Goal: Check status: Check status

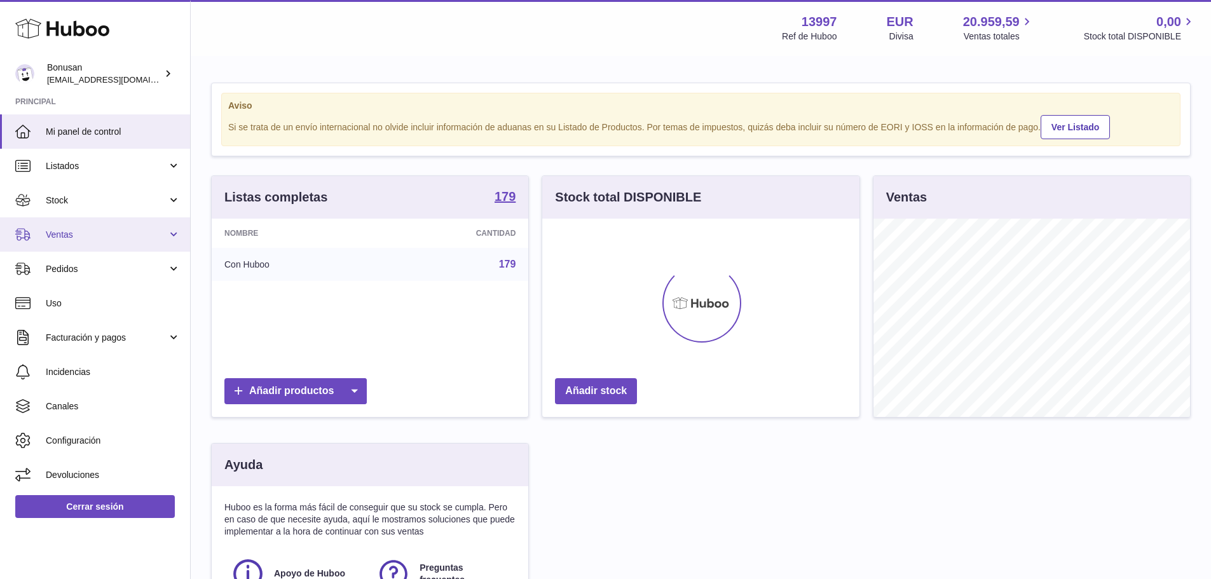
scroll to position [198, 317]
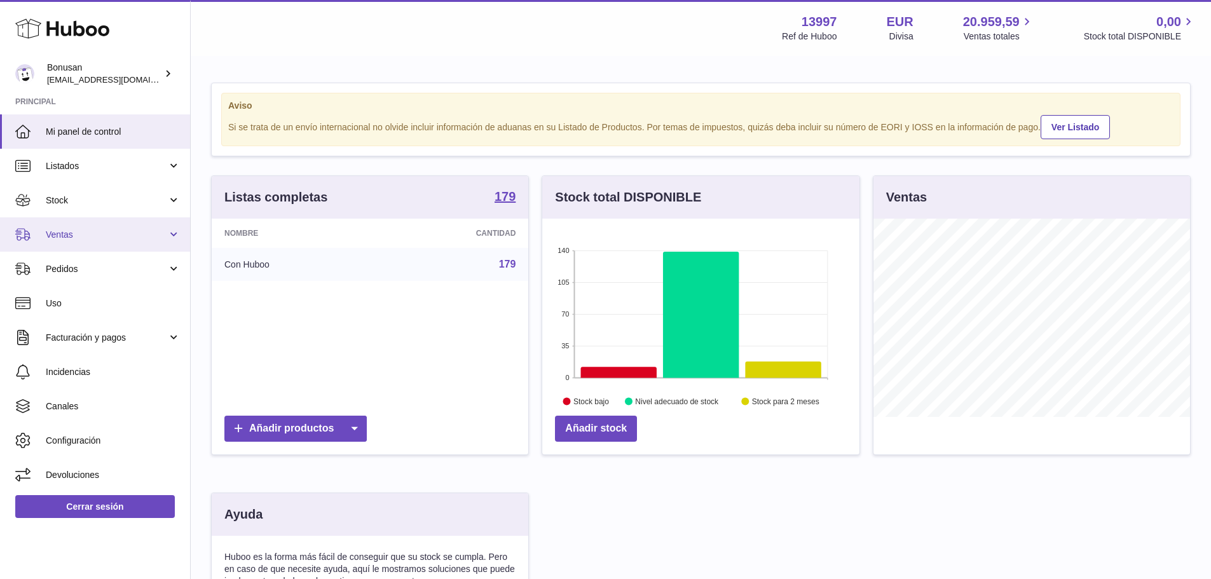
click at [89, 234] on span "Ventas" at bounding box center [106, 235] width 121 height 12
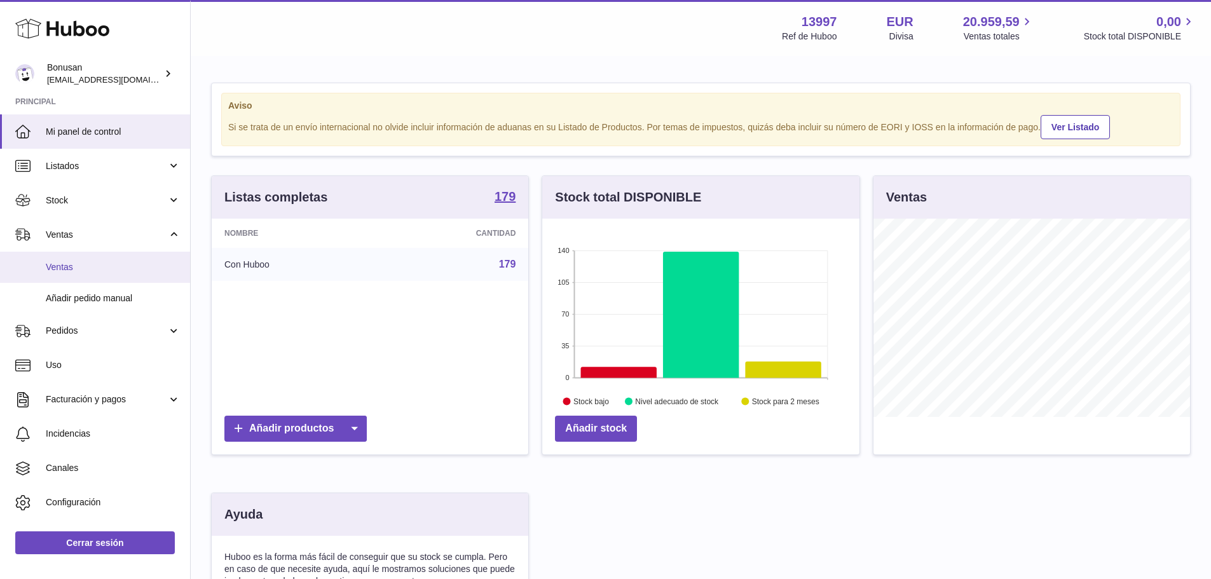
click at [90, 264] on span "Ventas" at bounding box center [113, 267] width 135 height 12
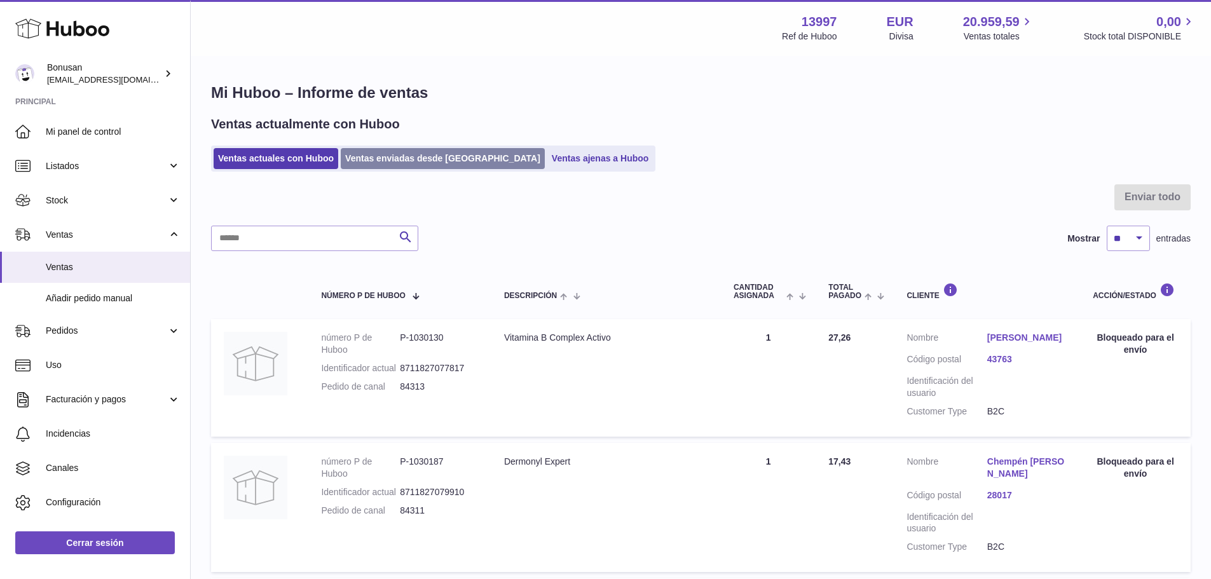
click at [371, 161] on link "Ventas enviadas desde [GEOGRAPHIC_DATA]" at bounding box center [443, 158] width 204 height 21
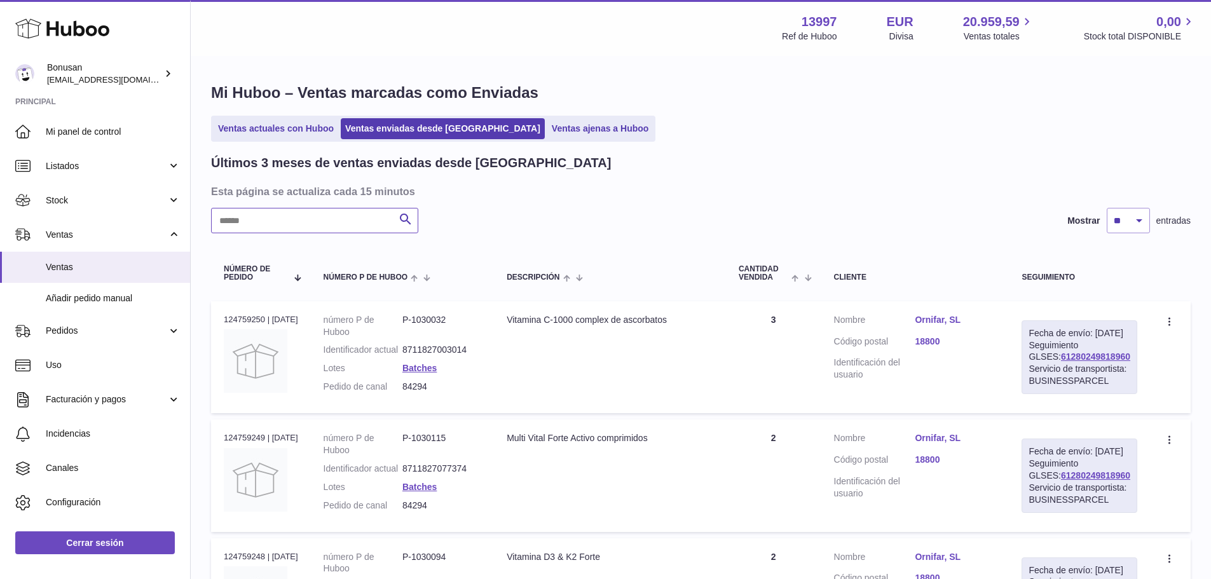
click at [306, 222] on input "text" at bounding box center [314, 220] width 207 height 25
paste input "*****"
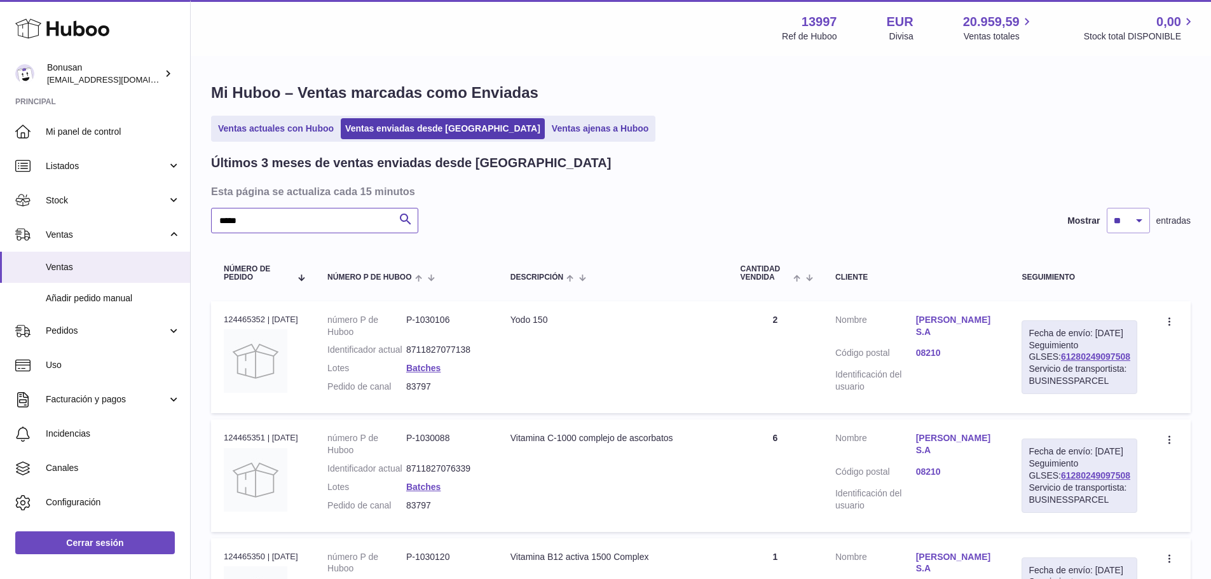
type input "*****"
click at [949, 320] on link "Feliu Badalo S.A" at bounding box center [956, 326] width 81 height 24
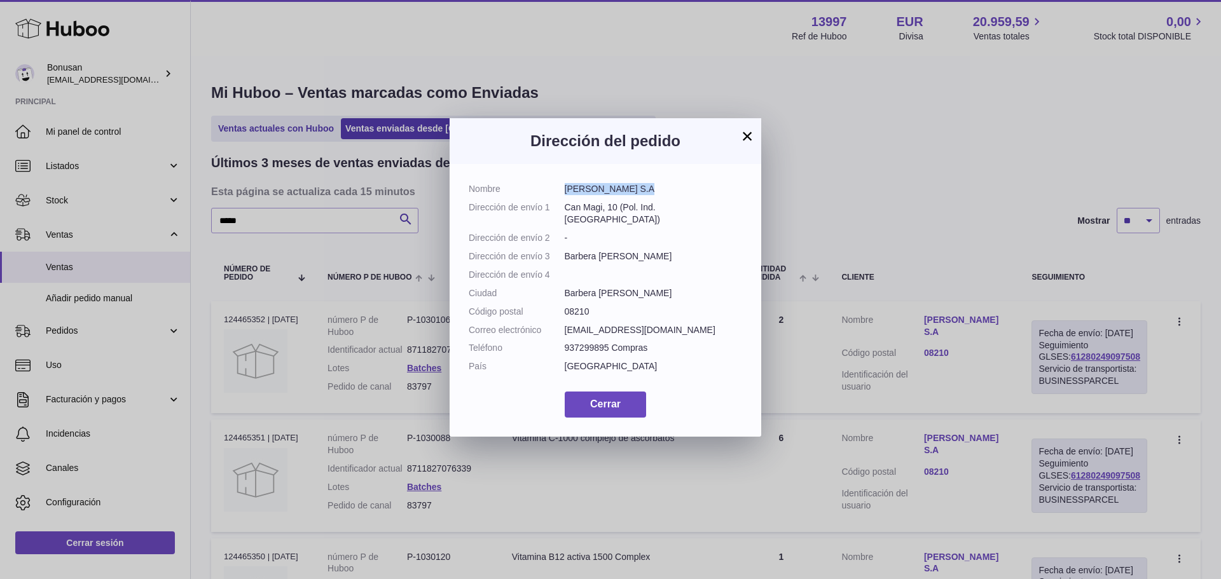
drag, startPoint x: 636, startPoint y: 189, endPoint x: 564, endPoint y: 193, distance: 72.6
click at [564, 193] on dd "Feliu Badalo S.A" at bounding box center [653, 189] width 178 height 12
copy dd "Feliu Badalo S.A"
drag, startPoint x: 657, startPoint y: 207, endPoint x: 562, endPoint y: 207, distance: 94.7
click at [562, 207] on dl "Nombre Feliu Badalo S.A Dirección de envío 1 Can Magi, 10 (Pol. Ind. Santiga) D…" at bounding box center [604, 281] width 273 height 196
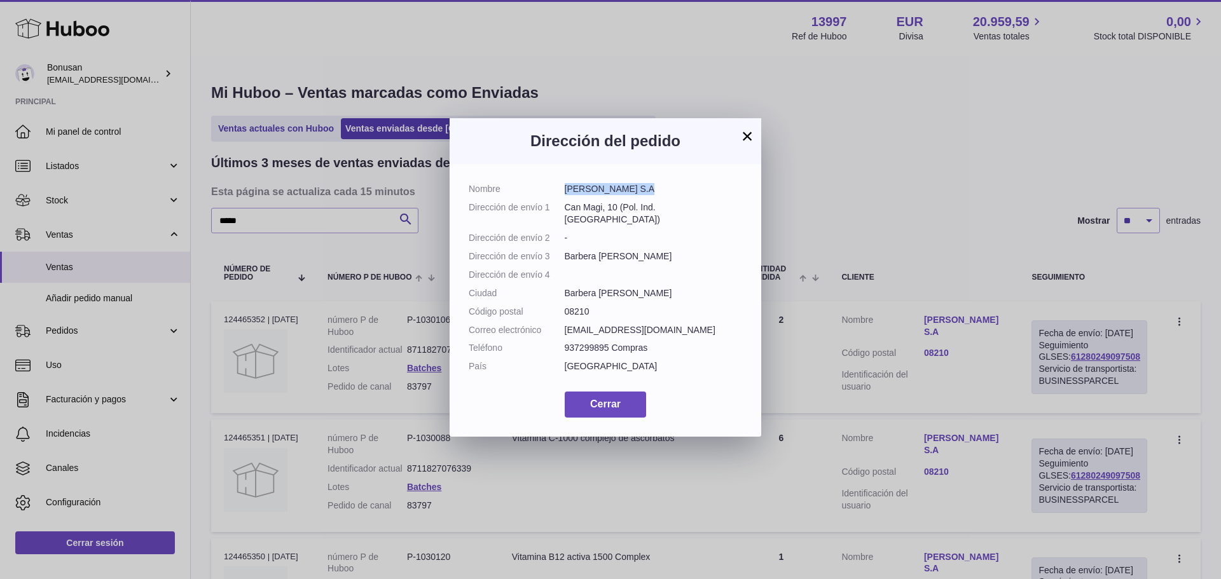
copy dl "Dirección de envío 1 Can Magi, 10 (Pol. Ind. Santiga)"
drag, startPoint x: 686, startPoint y: 353, endPoint x: 566, endPoint y: 352, distance: 120.1
click at [566, 336] on dd "compras@feliubadalo.com" at bounding box center [653, 330] width 178 height 12
copy dd "compras@feliubadalo.com"
drag, startPoint x: 612, startPoint y: 369, endPoint x: 564, endPoint y: 371, distance: 47.7
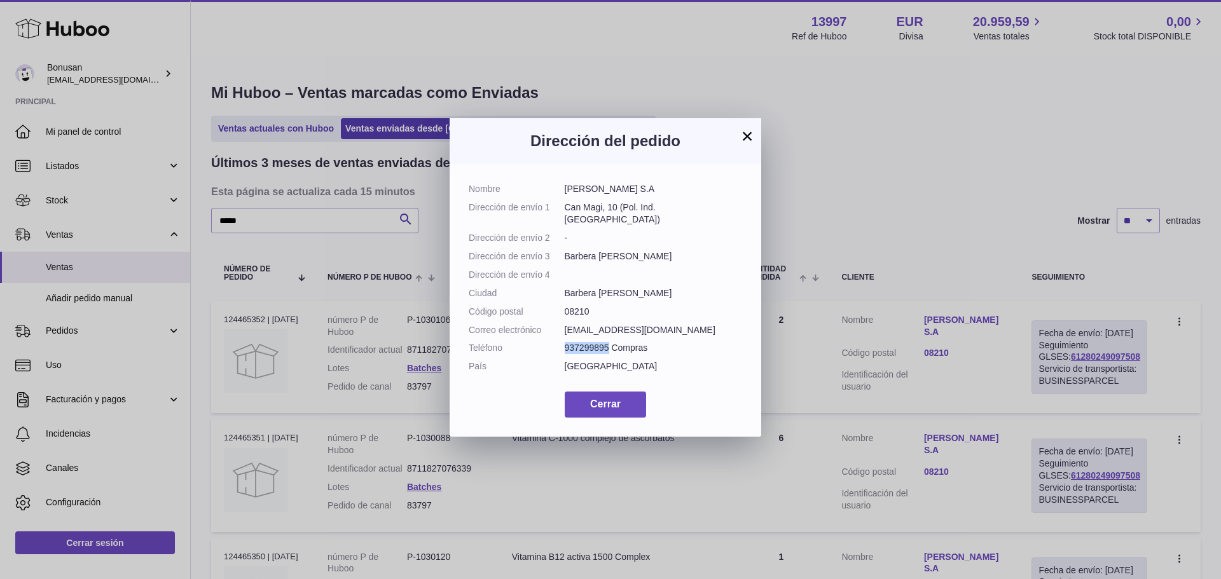
click at [564, 354] on dd "937299895 Compras" at bounding box center [653, 348] width 178 height 12
copy dd "937299895"
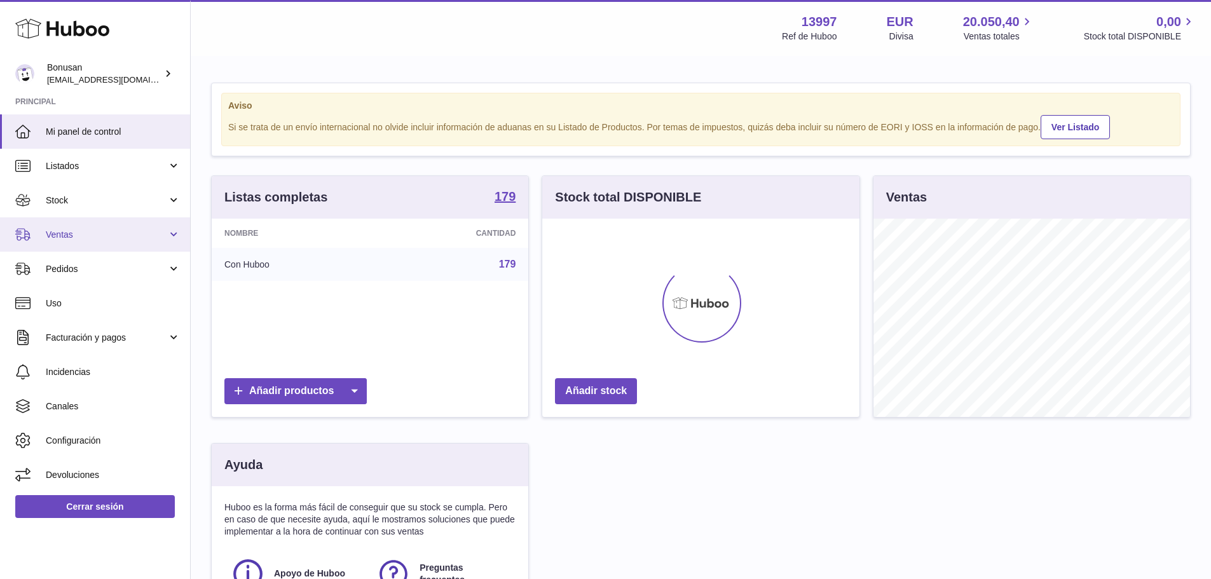
scroll to position [198, 317]
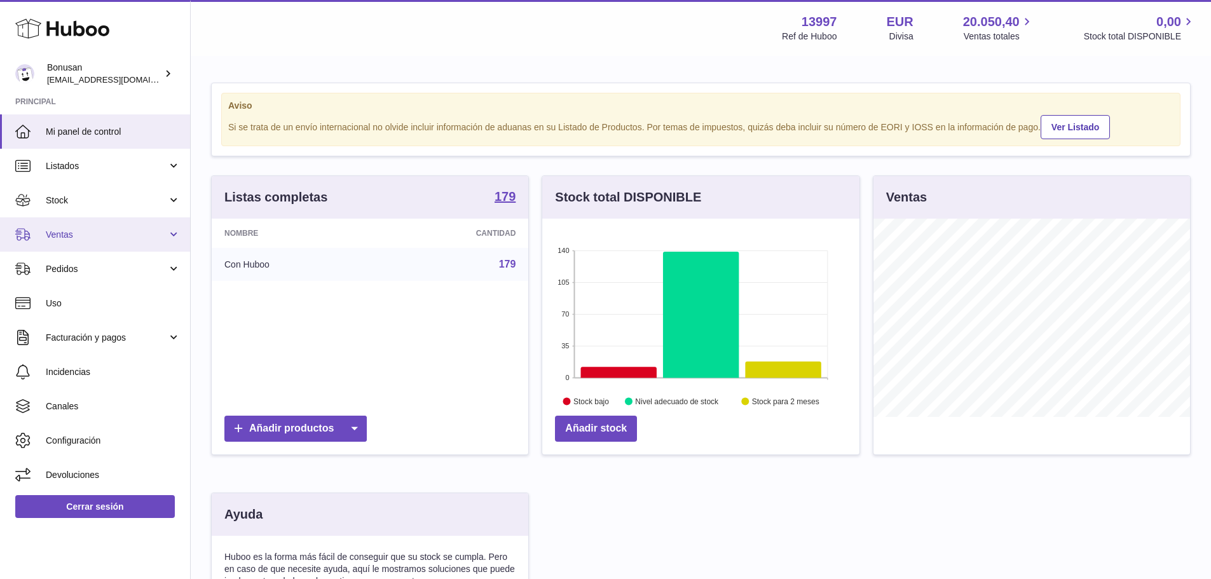
click at [79, 233] on span "Ventas" at bounding box center [106, 235] width 121 height 12
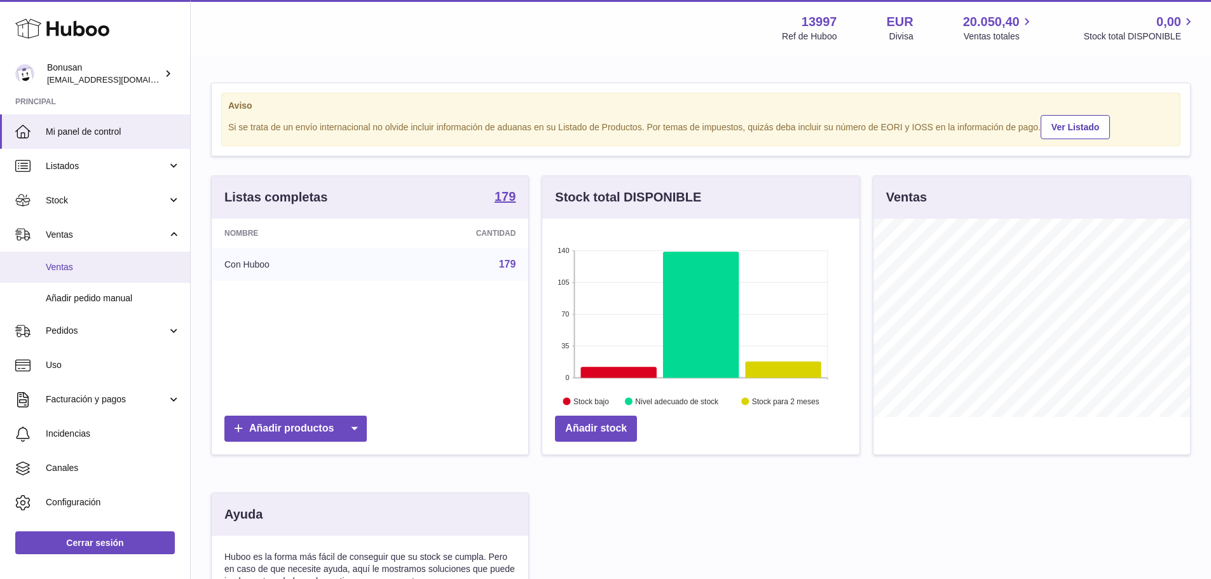
click at [86, 262] on span "Ventas" at bounding box center [113, 267] width 135 height 12
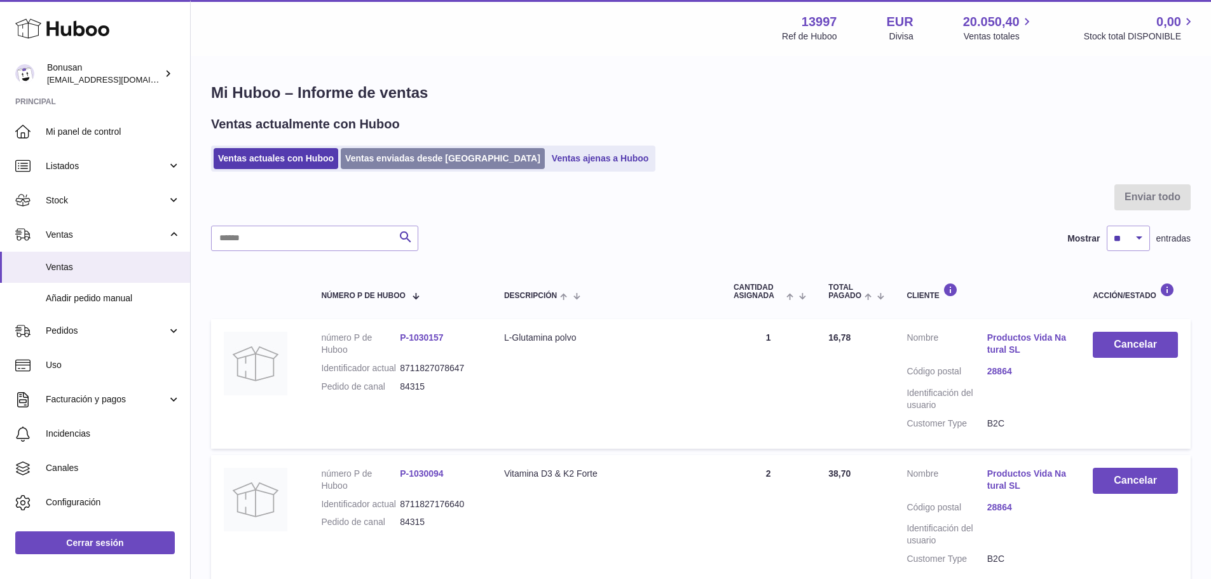
click at [395, 163] on link "Ventas enviadas desde [GEOGRAPHIC_DATA]" at bounding box center [443, 158] width 204 height 21
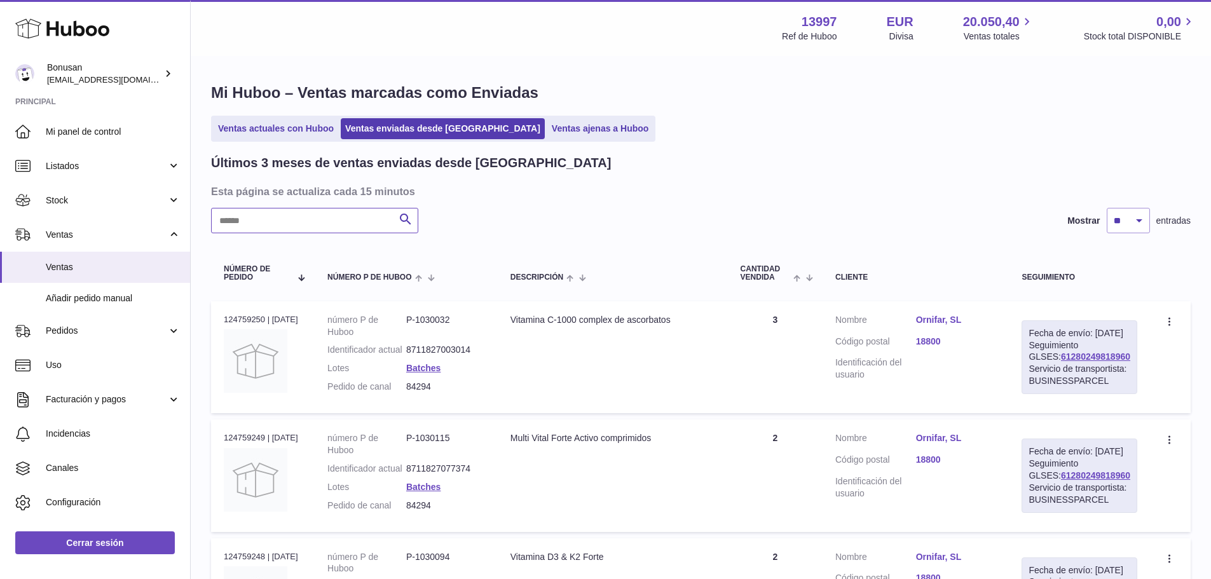
click at [361, 210] on input "text" at bounding box center [314, 220] width 207 height 25
paste input "*****"
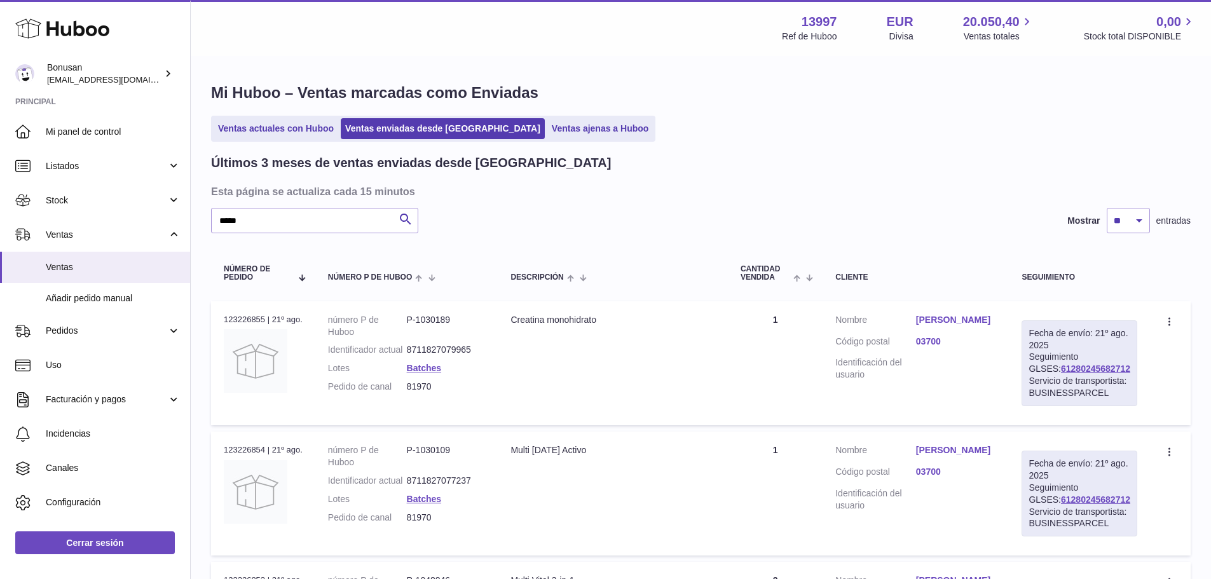
drag, startPoint x: 1119, startPoint y: 371, endPoint x: 1039, endPoint y: 373, distance: 80.7
click at [1039, 373] on div "Fecha de envío: 21º ago. 2025 Seguimiento GLSES: 61280245682712 Servicio de tra…" at bounding box center [1080, 363] width 116 height 86
copy link "61280245682712"
click at [1061, 362] on div "Fecha de envío: 21º ago. 2025 Seguimiento GLSES: 61280245682712 Servicio de tra…" at bounding box center [1080, 363] width 116 height 86
click at [1063, 365] on link "61280245682712" at bounding box center [1095, 369] width 69 height 10
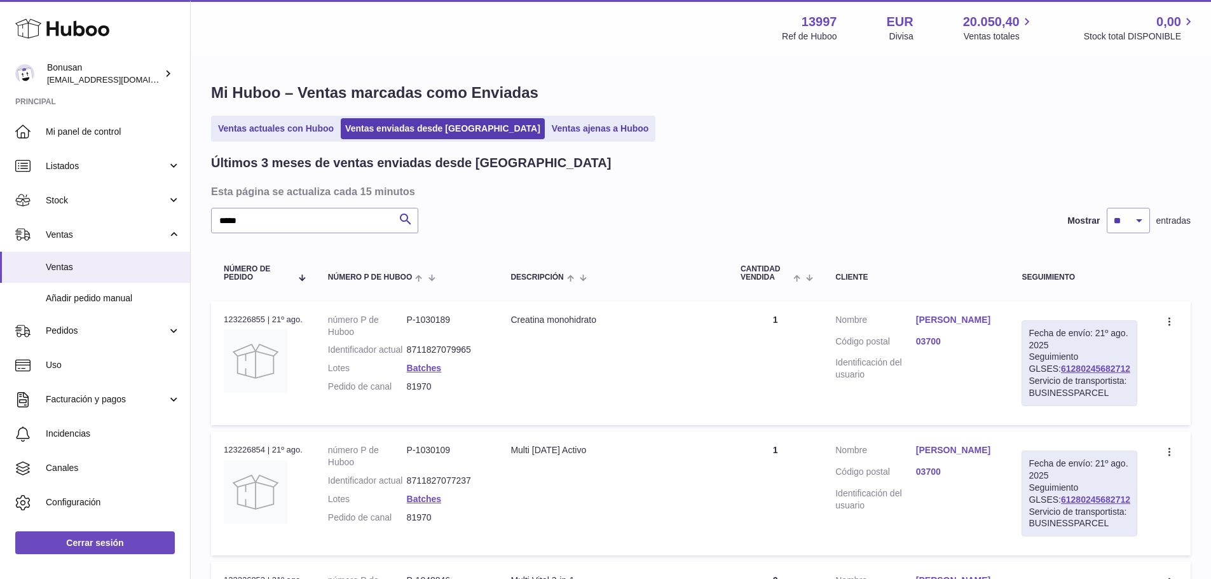
drag, startPoint x: 1114, startPoint y: 368, endPoint x: 1037, endPoint y: 369, distance: 76.9
click at [1037, 369] on div "Fecha de envío: 21º ago. 2025 Seguimiento GLSES: 61280245682712 Servicio de tra…" at bounding box center [1080, 363] width 116 height 86
copy link "61280245682712"
drag, startPoint x: 263, startPoint y: 219, endPoint x: 180, endPoint y: 222, distance: 83.3
click at [180, 222] on div "Huboo Bonusan internalAdmin-13997@internal.huboo.com Principal Mi panel de cont…" at bounding box center [605, 462] width 1211 height 924
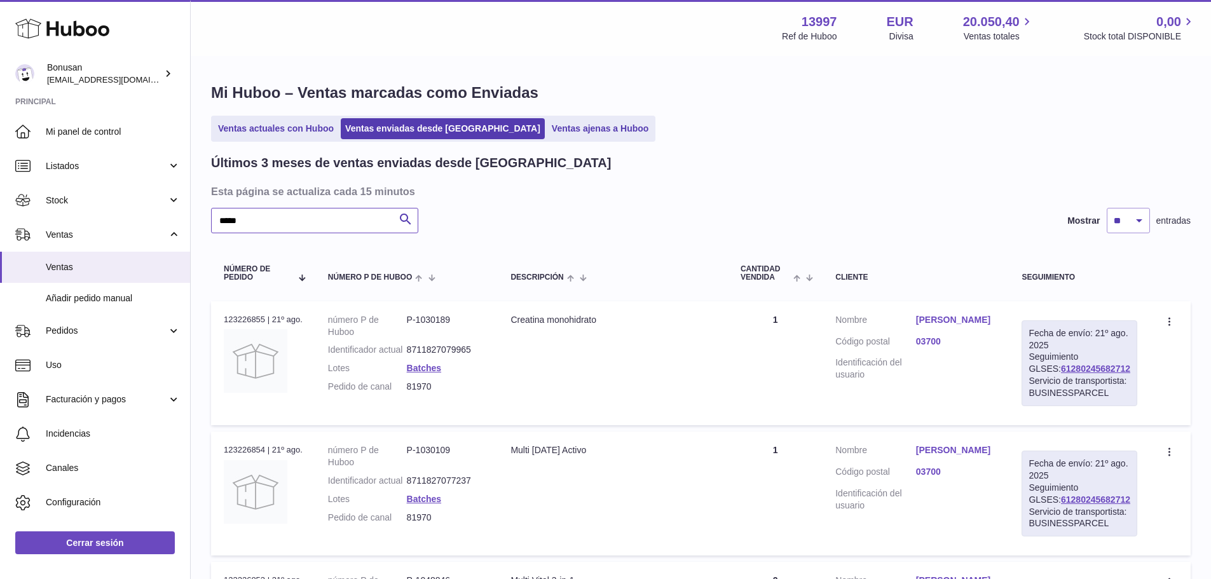
paste input "text"
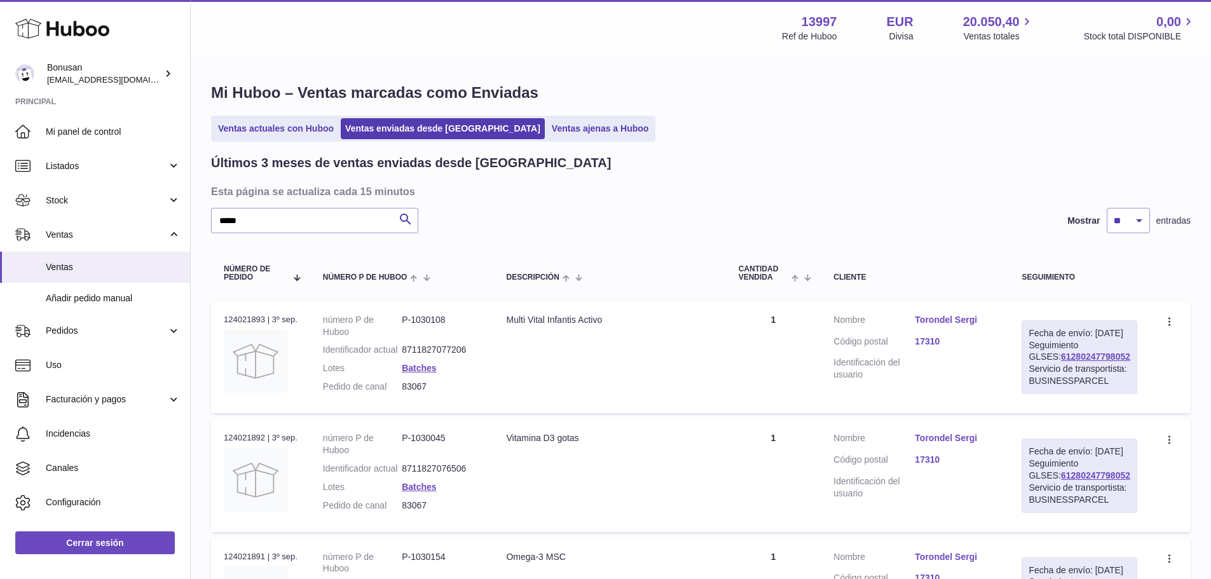
drag, startPoint x: 1116, startPoint y: 368, endPoint x: 1030, endPoint y: 372, distance: 86.5
click at [1030, 372] on div "Fecha de envío: 3º sep. 2025 Seguimiento GLSES: 61280247798052 Servicio de tran…" at bounding box center [1080, 357] width 116 height 74
copy link "61280247798052"
drag, startPoint x: 250, startPoint y: 224, endPoint x: 186, endPoint y: 224, distance: 63.6
click at [186, 224] on div "Huboo Bonusan internalAdmin-13997@internal.huboo.com Principal Mi panel de cont…" at bounding box center [605, 378] width 1211 height 757
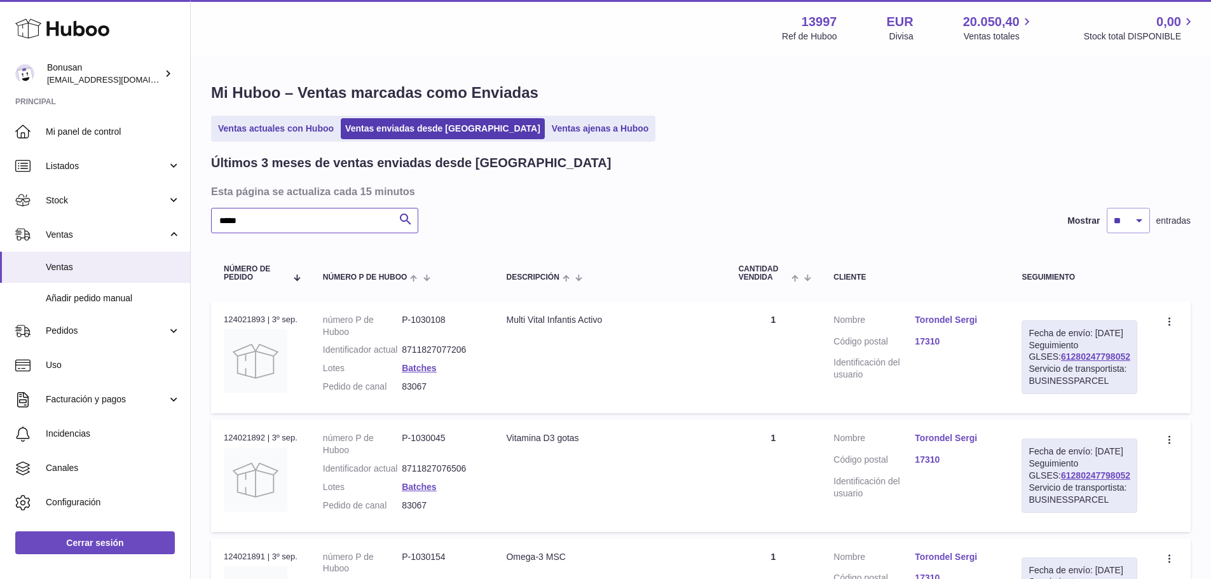
paste input "text"
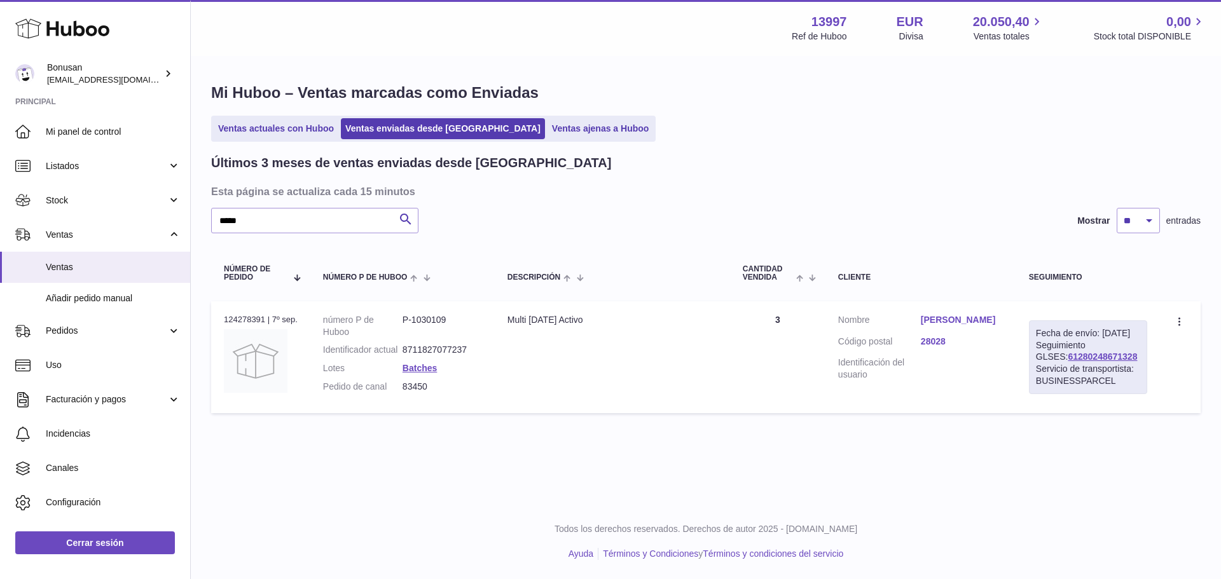
drag, startPoint x: 1109, startPoint y: 369, endPoint x: 1047, endPoint y: 301, distance: 91.8
click at [1031, 374] on div "Fecha de envío: 8º sep. 2025 Seguimiento GLSES: 61280248671328 Servicio de tran…" at bounding box center [1088, 357] width 118 height 74
copy link "61280248671328"
drag, startPoint x: 191, startPoint y: 219, endPoint x: 183, endPoint y: 219, distance: 8.3
click at [183, 219] on div "Huboo Bonusan internalAdmin-13997@internal.huboo.com Principal Mi panel de cont…" at bounding box center [610, 289] width 1221 height 579
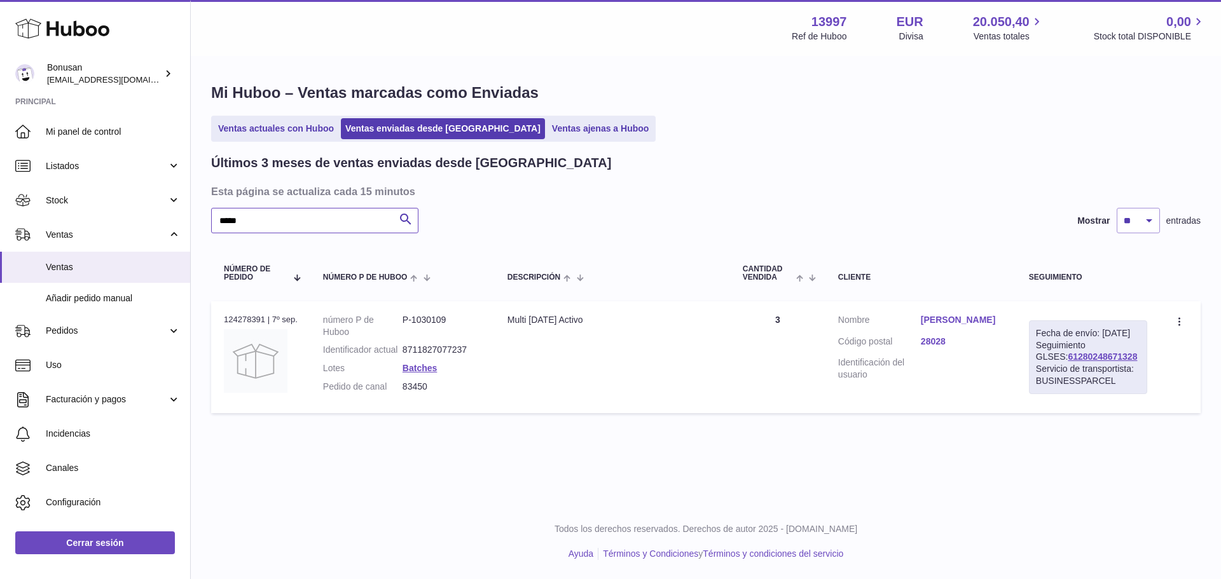
paste input "text"
type input "*****"
drag, startPoint x: 1114, startPoint y: 369, endPoint x: 1034, endPoint y: 371, distance: 80.1
click at [1034, 371] on div "Fecha de envío: 3º sep. 2025 Seguimiento GLSES: 61280247788505 Servicio de tran…" at bounding box center [1088, 357] width 118 height 74
copy link "61280247788505"
